Goal: Task Accomplishment & Management: Use online tool/utility

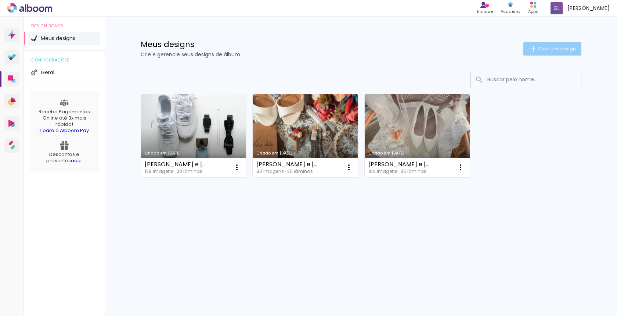
click at [560, 47] on span "Criar um design" at bounding box center [557, 48] width 38 height 5
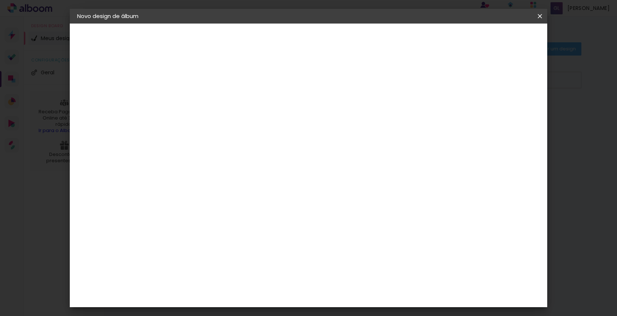
click at [0, 0] on div at bounding box center [0, 0] width 0 height 0
click at [197, 96] on input at bounding box center [197, 98] width 0 height 11
type input "[PERSON_NAME]"
click at [0, 0] on slot "Avançar" at bounding box center [0, 0] width 0 height 0
click at [335, 108] on paper-item "Tamanho Livre" at bounding box center [299, 112] width 71 height 16
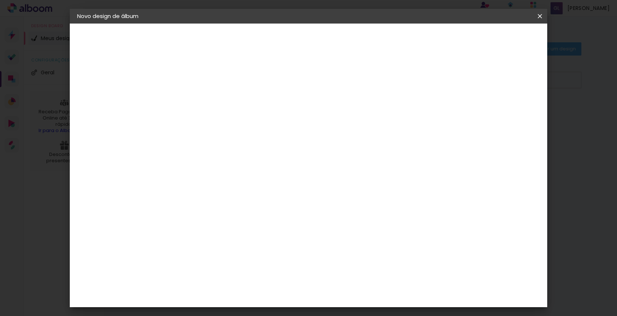
click at [335, 111] on paper-item "Tamanho Livre" at bounding box center [299, 112] width 71 height 16
click at [0, 0] on slot "Tamanho Livre" at bounding box center [0, 0] width 0 height 0
click at [277, 114] on iron-icon at bounding box center [272, 111] width 9 height 9
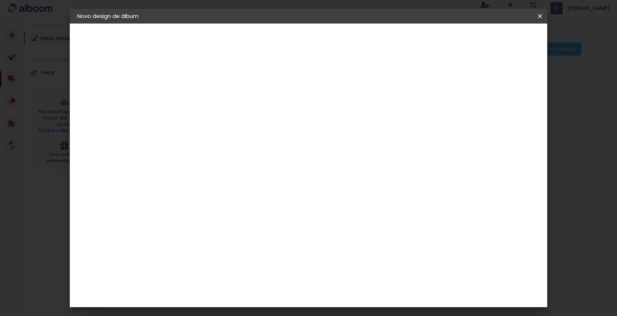
click at [0, 0] on slot "Avançar" at bounding box center [0, 0] width 0 height 0
click at [500, 41] on span "Iniciar design" at bounding box center [482, 38] width 33 height 5
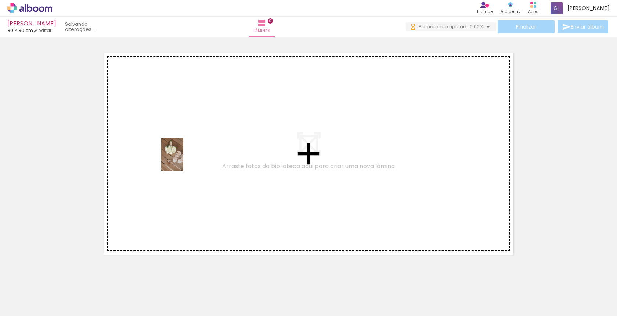
drag, startPoint x: 77, startPoint y: 294, endPoint x: 183, endPoint y: 160, distance: 170.7
click at [183, 160] on quentale-workspace at bounding box center [308, 158] width 617 height 316
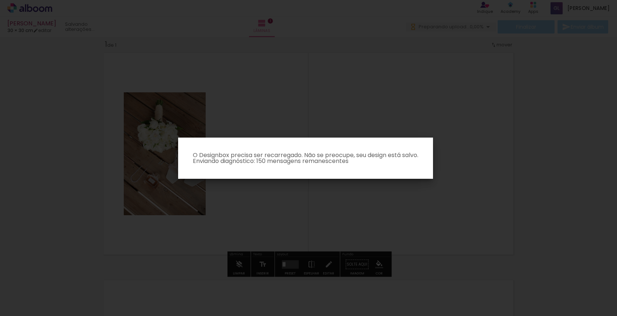
click at [173, 210] on iron-overlay-backdrop at bounding box center [308, 158] width 617 height 316
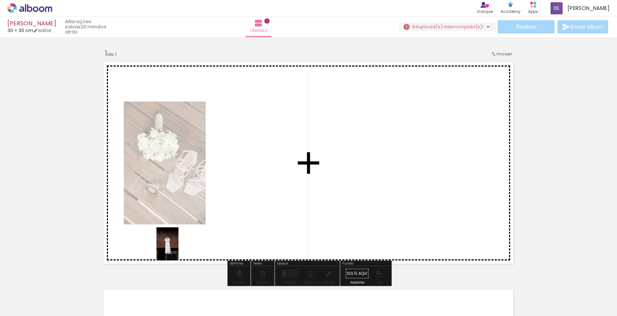
drag, startPoint x: 114, startPoint y: 294, endPoint x: 196, endPoint y: 229, distance: 104.9
click at [196, 229] on quentale-workspace at bounding box center [308, 158] width 617 height 316
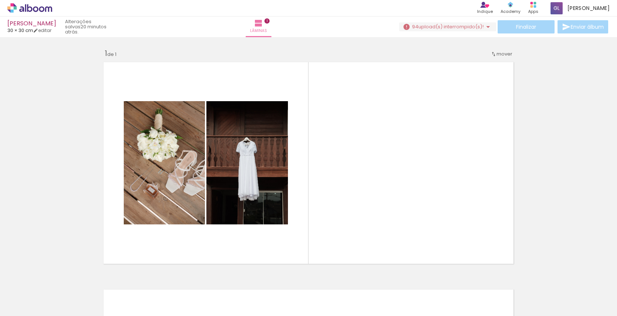
scroll to position [0, 345]
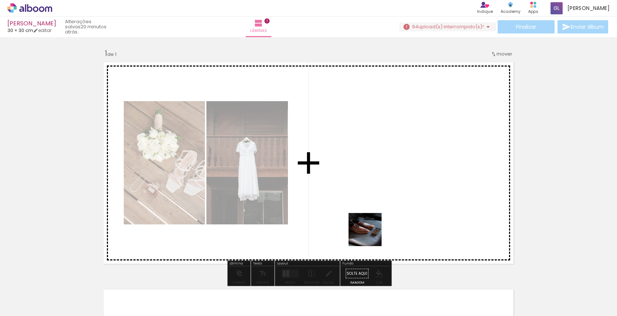
drag, startPoint x: 277, startPoint y: 294, endPoint x: 371, endPoint y: 220, distance: 119.6
click at [371, 220] on quentale-workspace at bounding box center [308, 158] width 617 height 316
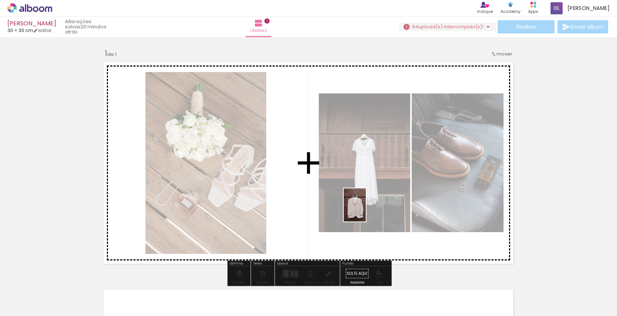
drag, startPoint x: 307, startPoint y: 299, endPoint x: 366, endPoint y: 210, distance: 106.3
click at [366, 210] on quentale-workspace at bounding box center [308, 158] width 617 height 316
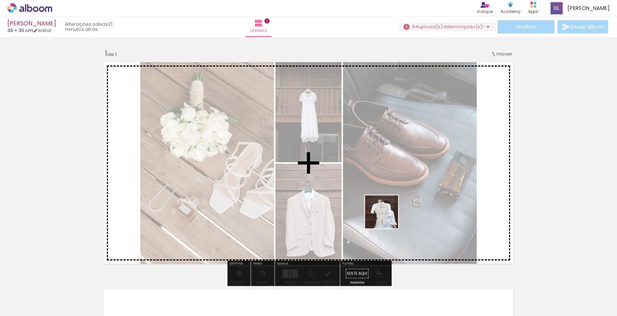
drag, startPoint x: 394, startPoint y: 294, endPoint x: 386, endPoint y: 215, distance: 78.6
click at [386, 215] on quentale-workspace at bounding box center [308, 158] width 617 height 316
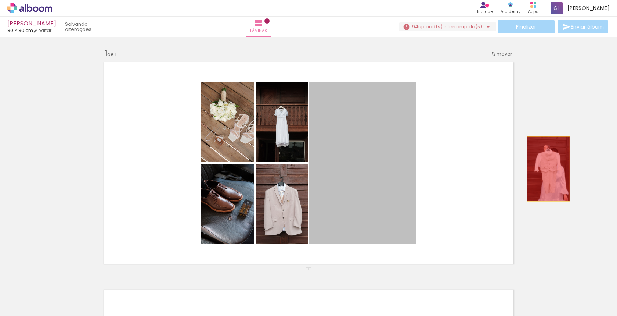
drag, startPoint x: 367, startPoint y: 179, endPoint x: 548, endPoint y: 169, distance: 181.8
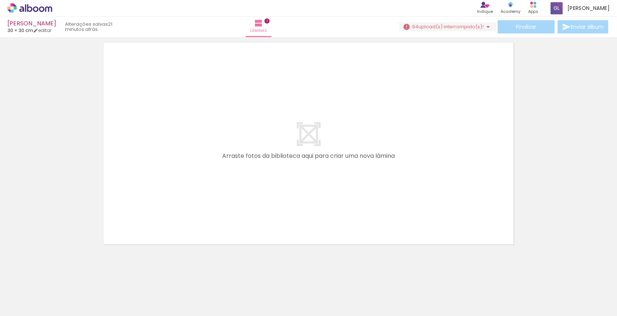
scroll to position [0, 0]
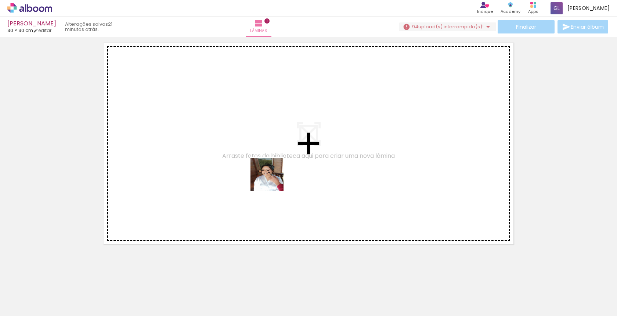
drag, startPoint x: 364, startPoint y: 296, endPoint x: 270, endPoint y: 171, distance: 156.8
click at [270, 171] on quentale-workspace at bounding box center [308, 158] width 617 height 316
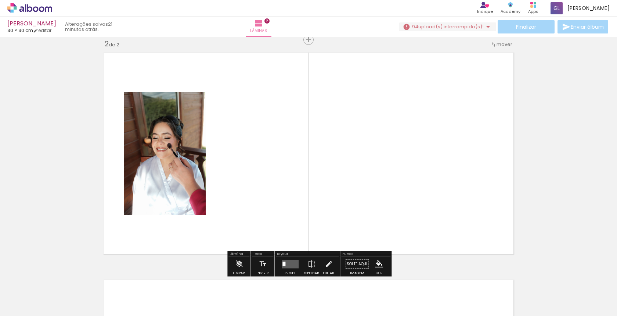
scroll to position [236, 0]
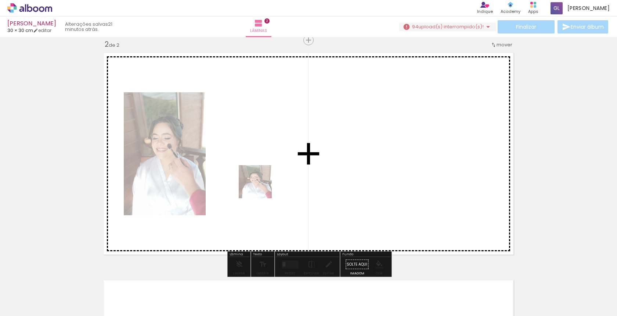
drag, startPoint x: 362, startPoint y: 293, endPoint x: 256, endPoint y: 174, distance: 159.5
click at [256, 174] on quentale-workspace at bounding box center [308, 158] width 617 height 316
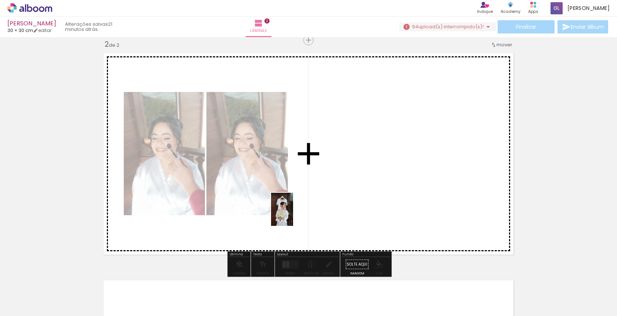
drag, startPoint x: 158, startPoint y: 298, endPoint x: 294, endPoint y: 213, distance: 160.2
click at [294, 213] on quentale-workspace at bounding box center [308, 158] width 617 height 316
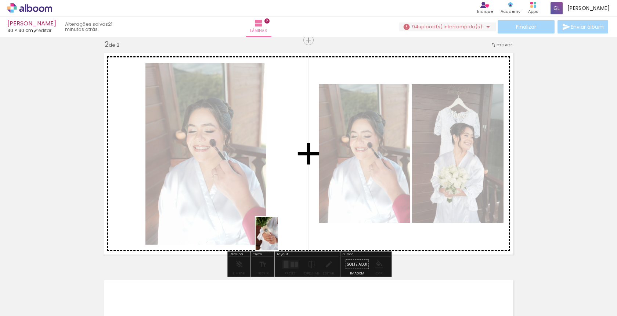
drag, startPoint x: 215, startPoint y: 305, endPoint x: 293, endPoint y: 217, distance: 117.4
click at [293, 217] on quentale-workspace at bounding box center [308, 158] width 617 height 316
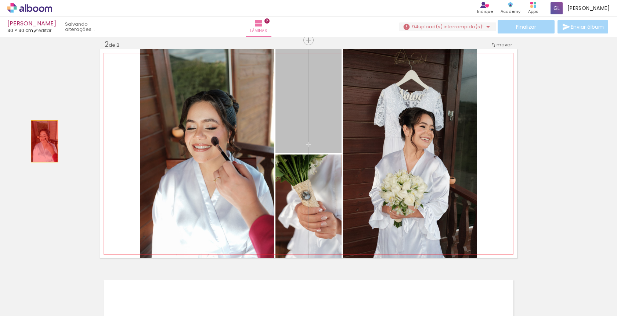
drag, startPoint x: 318, startPoint y: 107, endPoint x: 3, endPoint y: 137, distance: 317.1
click at [3, 137] on div "Inserir lâmina 1 de 2 Inserir lâmina 2 de 2" at bounding box center [308, 143] width 617 height 681
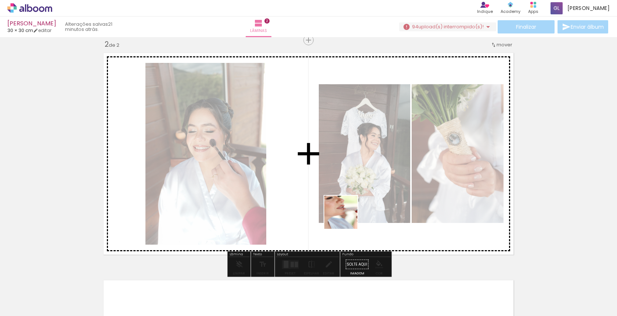
drag, startPoint x: 407, startPoint y: 297, endPoint x: 343, endPoint y: 213, distance: 105.6
click at [343, 213] on quentale-workspace at bounding box center [308, 158] width 617 height 316
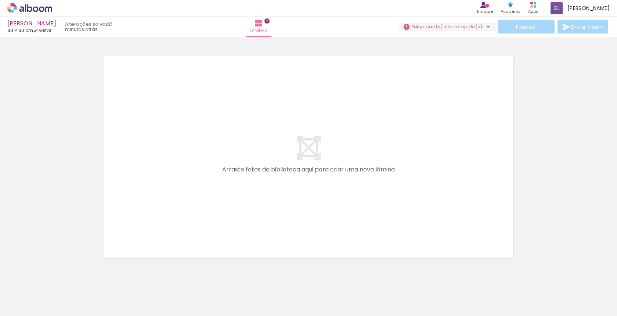
scroll to position [0, 547]
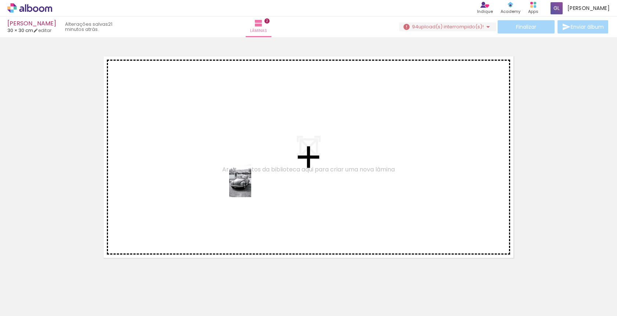
drag, startPoint x: 432, startPoint y: 294, endPoint x: 245, endPoint y: 182, distance: 218.5
click at [245, 182] on quentale-workspace at bounding box center [308, 158] width 617 height 316
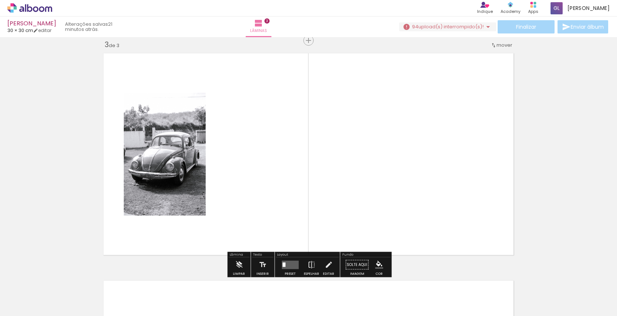
scroll to position [463, 0]
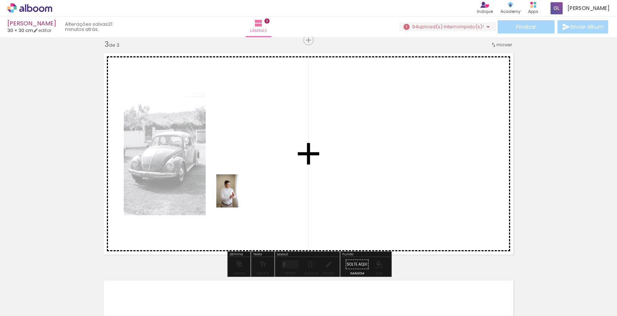
drag, startPoint x: 225, startPoint y: 292, endPoint x: 238, endPoint y: 196, distance: 97.6
click at [238, 196] on quentale-workspace at bounding box center [308, 158] width 617 height 316
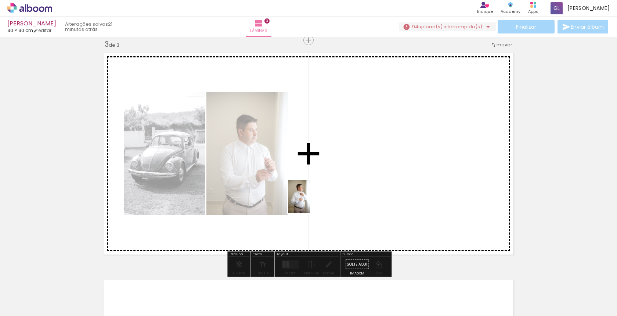
drag, startPoint x: 273, startPoint y: 297, endPoint x: 312, endPoint y: 192, distance: 111.8
click at [312, 192] on quentale-workspace at bounding box center [308, 158] width 617 height 316
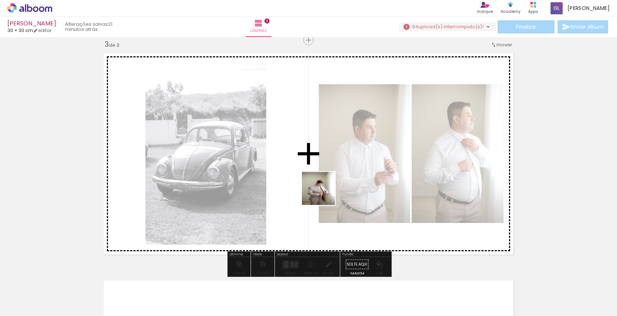
drag, startPoint x: 317, startPoint y: 295, endPoint x: 324, endPoint y: 194, distance: 102.0
click at [324, 194] on quentale-workspace at bounding box center [308, 158] width 617 height 316
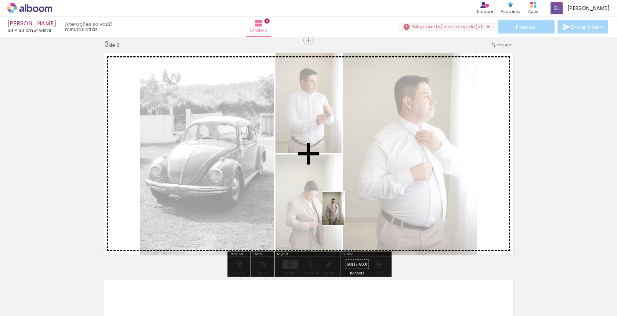
drag, startPoint x: 355, startPoint y: 297, endPoint x: 345, endPoint y: 213, distance: 84.4
click at [345, 213] on quentale-workspace at bounding box center [308, 158] width 617 height 316
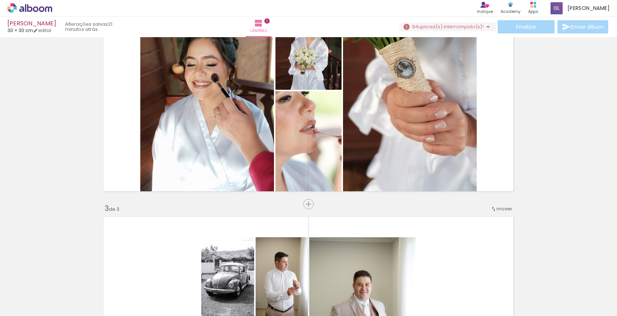
scroll to position [0, 28]
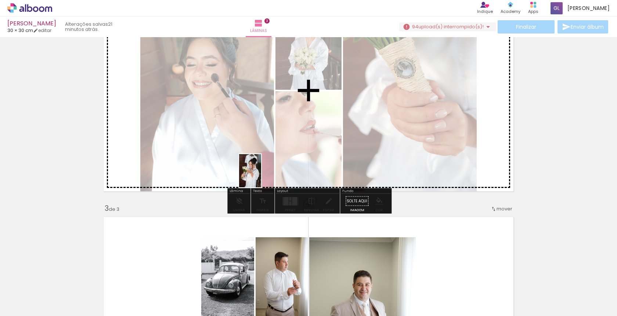
drag, startPoint x: 216, startPoint y: 296, endPoint x: 261, endPoint y: 176, distance: 128.2
click at [261, 176] on quentale-workspace at bounding box center [308, 158] width 617 height 316
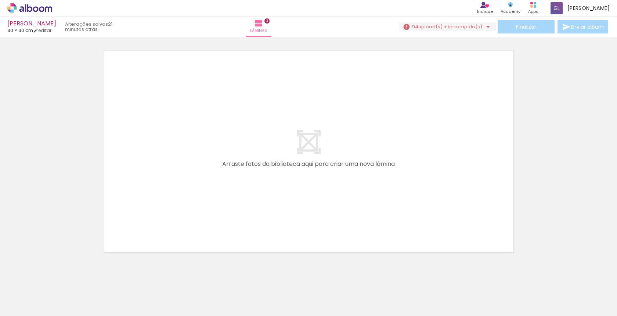
scroll to position [691, 0]
drag, startPoint x: 254, startPoint y: 292, endPoint x: 258, endPoint y: 166, distance: 125.3
click at [258, 166] on quentale-workspace at bounding box center [308, 158] width 617 height 316
drag, startPoint x: 253, startPoint y: 296, endPoint x: 258, endPoint y: 183, distance: 113.2
click at [258, 183] on quentale-workspace at bounding box center [308, 158] width 617 height 316
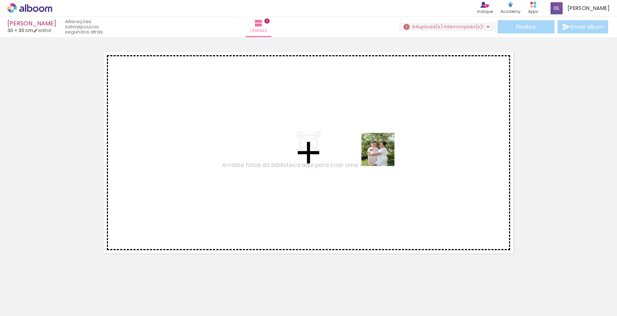
drag, startPoint x: 458, startPoint y: 295, endPoint x: 381, endPoint y: 151, distance: 162.7
click at [381, 151] on quentale-workspace at bounding box center [308, 158] width 617 height 316
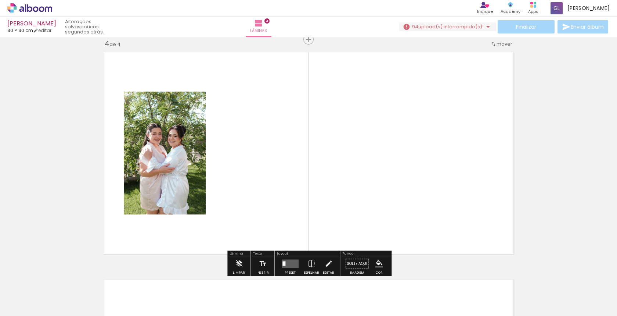
scroll to position [690, 0]
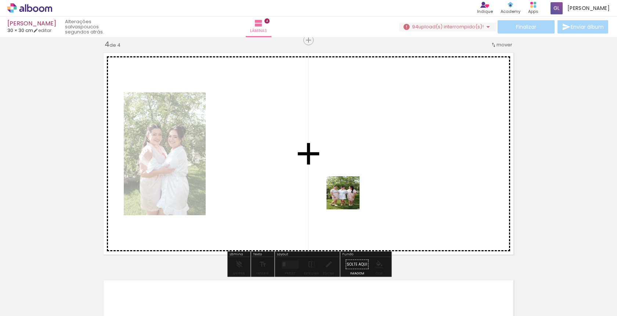
drag, startPoint x: 412, startPoint y: 301, endPoint x: 336, endPoint y: 183, distance: 140.6
click at [336, 183] on quentale-workspace at bounding box center [308, 158] width 617 height 316
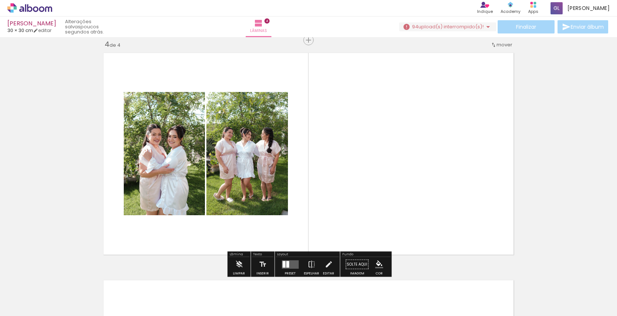
drag, startPoint x: 253, startPoint y: 296, endPoint x: 264, endPoint y: 273, distance: 26.3
click at [60, 272] on iron-horizontal-list at bounding box center [53, 293] width 15 height 46
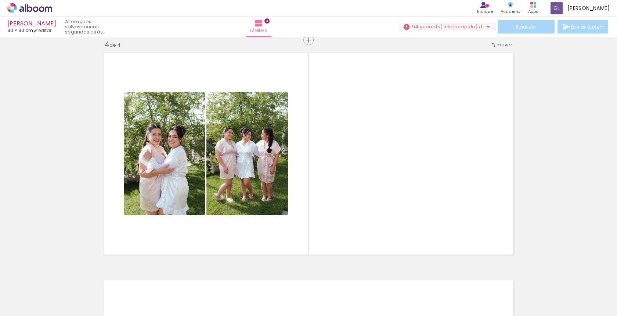
scroll to position [0, 0]
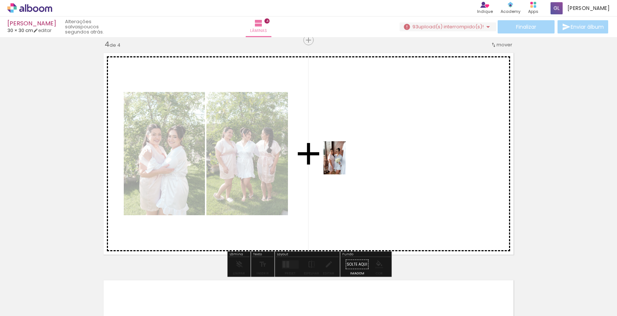
drag, startPoint x: 254, startPoint y: 298, endPoint x: 348, endPoint y: 156, distance: 170.6
click at [348, 156] on quentale-workspace at bounding box center [308, 158] width 617 height 316
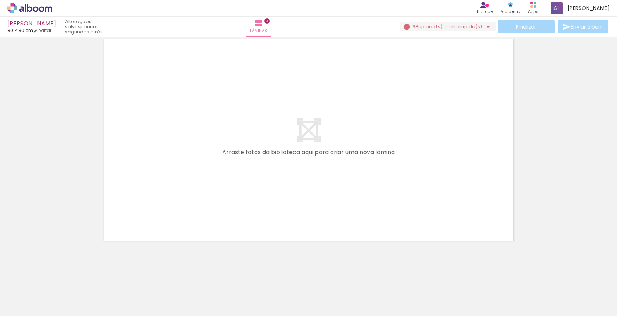
scroll to position [0, 318]
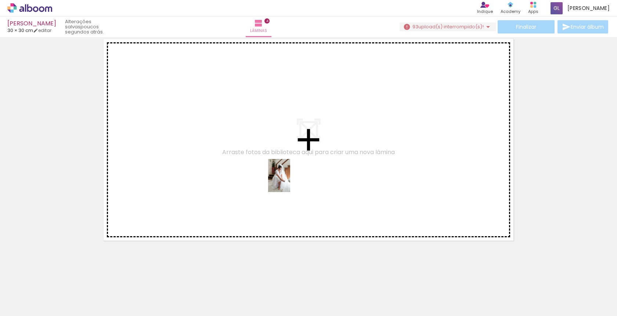
drag, startPoint x: 216, startPoint y: 299, endPoint x: 290, endPoint y: 181, distance: 139.9
click at [290, 181] on quentale-workspace at bounding box center [308, 158] width 617 height 316
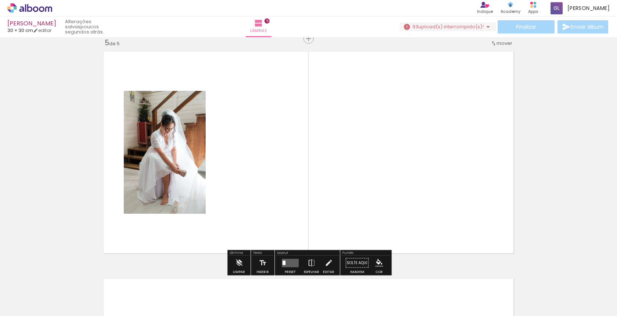
scroll to position [917, 0]
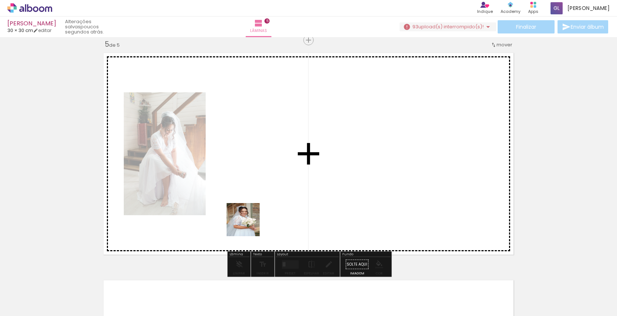
drag, startPoint x: 253, startPoint y: 296, endPoint x: 241, endPoint y: 189, distance: 108.0
click at [241, 189] on quentale-workspace at bounding box center [308, 158] width 617 height 316
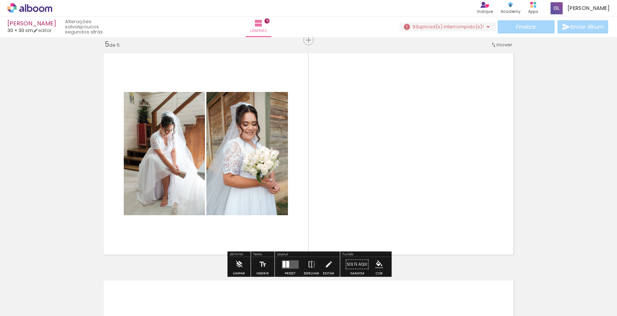
scroll to position [0, 506]
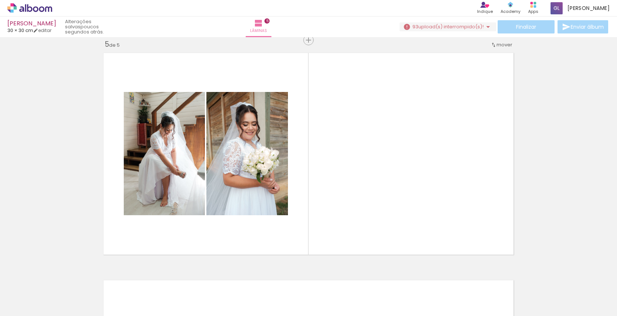
click at [405, 297] on quentale-thumb at bounding box center [390, 291] width 41 height 42
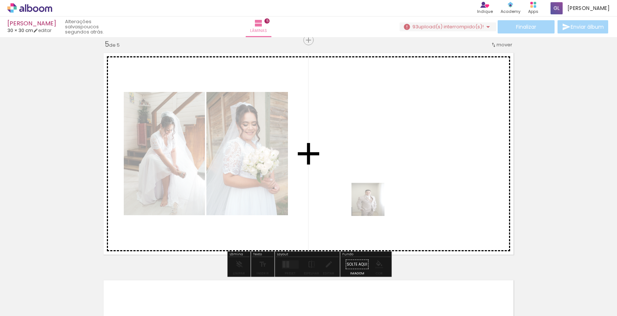
drag, startPoint x: 395, startPoint y: 296, endPoint x: 374, endPoint y: 205, distance: 93.8
click at [374, 205] on quentale-workspace at bounding box center [308, 158] width 617 height 316
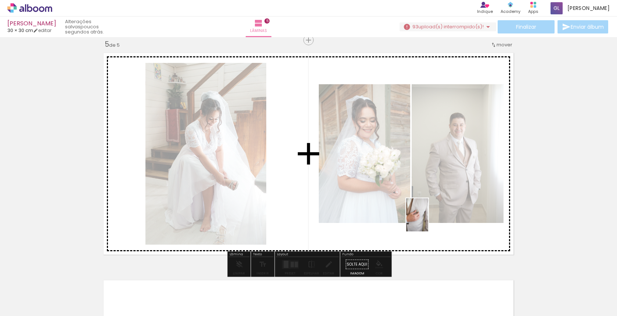
drag, startPoint x: 439, startPoint y: 292, endPoint x: 428, endPoint y: 220, distance: 72.4
click at [428, 220] on quentale-workspace at bounding box center [308, 158] width 617 height 316
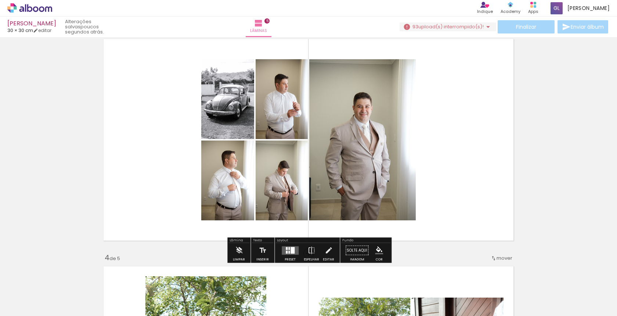
scroll to position [473, 0]
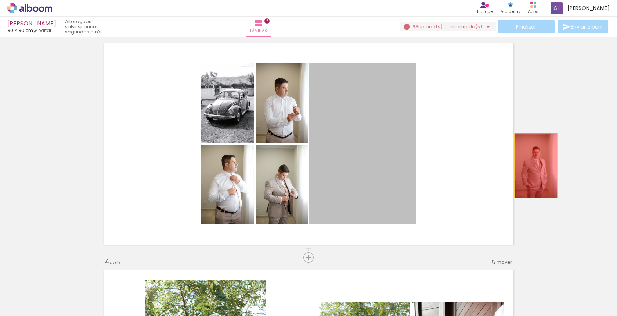
drag, startPoint x: 373, startPoint y: 182, endPoint x: 547, endPoint y: 162, distance: 174.9
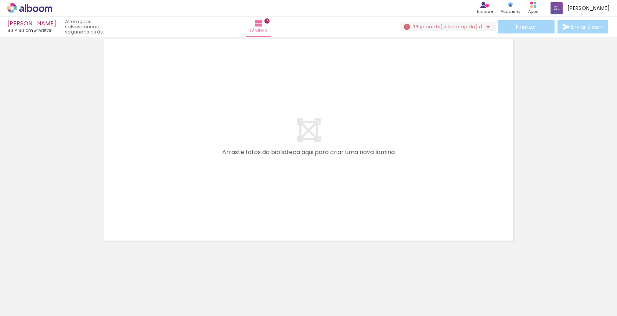
scroll to position [1158, 0]
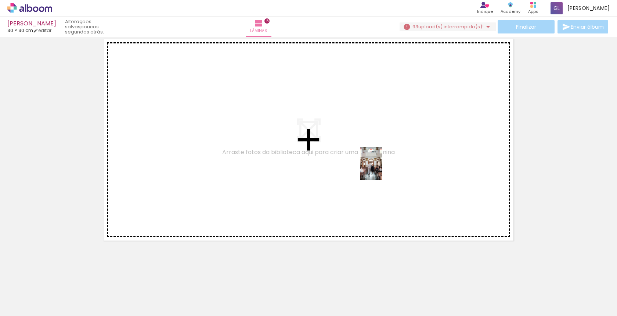
drag, startPoint x: 513, startPoint y: 300, endPoint x: 382, endPoint y: 168, distance: 186.5
click at [382, 168] on quentale-workspace at bounding box center [308, 158] width 617 height 316
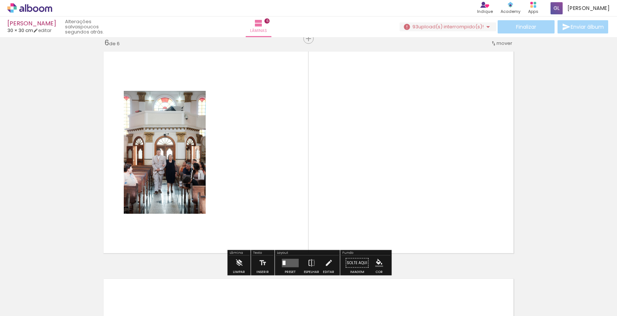
scroll to position [1144, 0]
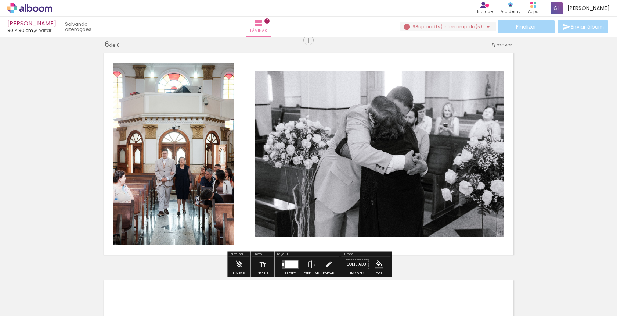
drag, startPoint x: 559, startPoint y: 295, endPoint x: 385, endPoint y: 210, distance: 194.2
click at [385, 210] on quentale-workspace at bounding box center [308, 158] width 617 height 316
